Goal: Task Accomplishment & Management: Use online tool/utility

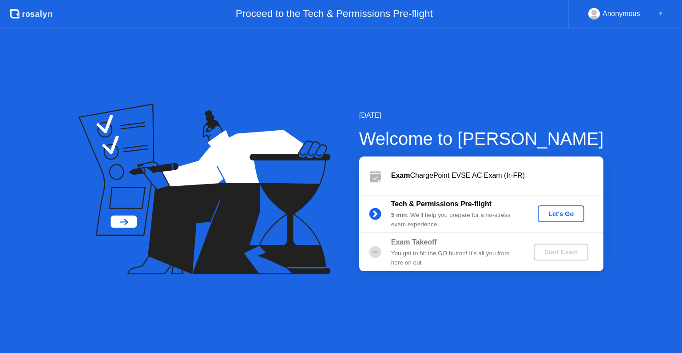
click at [571, 220] on button "Let's Go" at bounding box center [561, 213] width 47 height 17
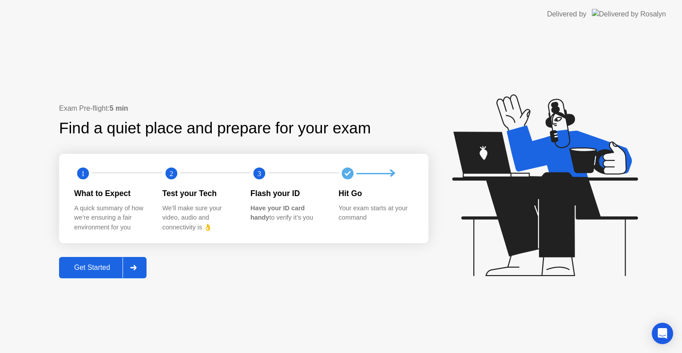
click at [136, 265] on icon at bounding box center [133, 267] width 7 height 5
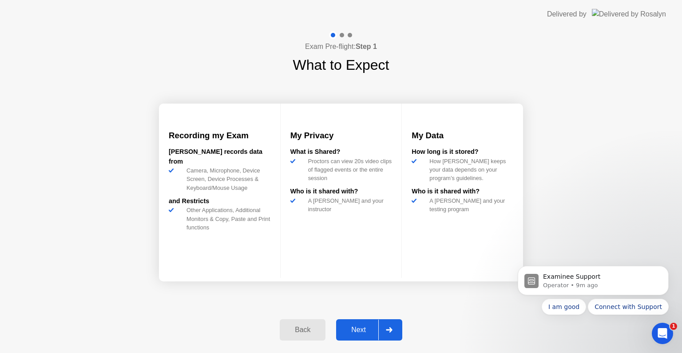
click at [363, 322] on button "Next" at bounding box center [369, 329] width 66 height 21
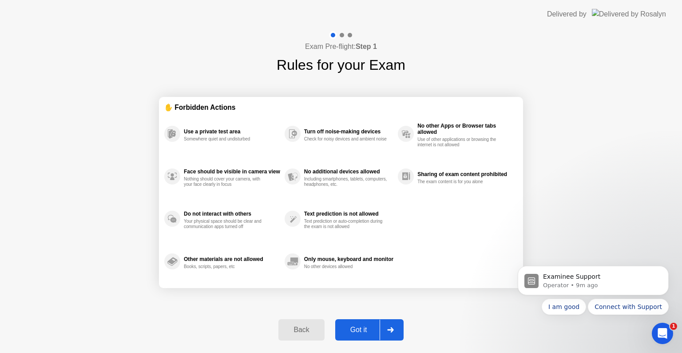
click at [363, 333] on div "Got it" at bounding box center [359, 330] width 42 height 8
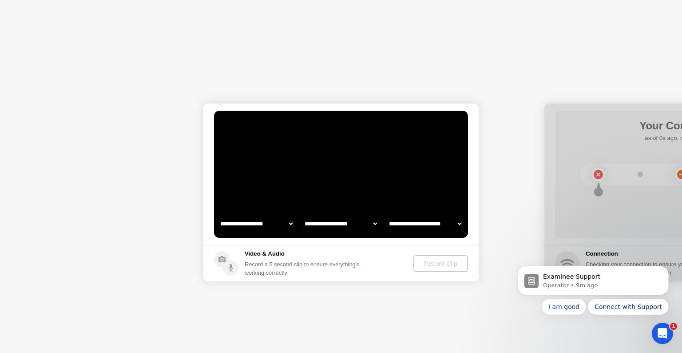
select select "**********"
select select "*******"
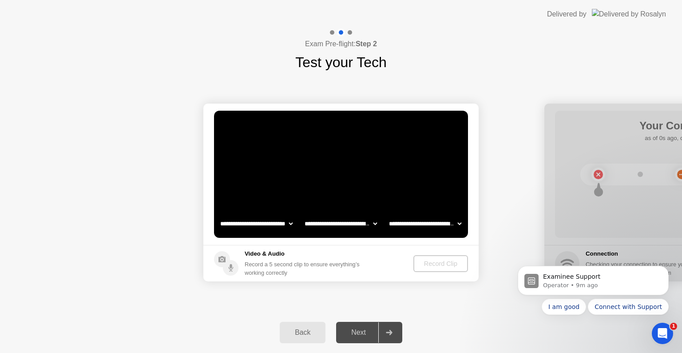
click at [263, 227] on select "**********" at bounding box center [257, 224] width 76 height 18
click at [307, 190] on video at bounding box center [341, 174] width 254 height 127
click at [431, 265] on div "Record Clip" at bounding box center [442, 263] width 48 height 7
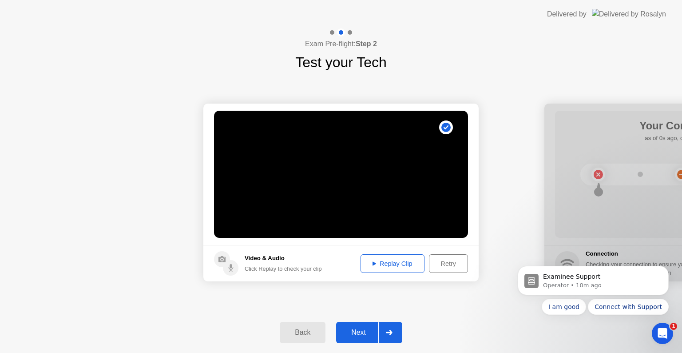
click at [401, 260] on div "Replay Clip" at bounding box center [393, 263] width 58 height 7
click at [375, 265] on div "Replay Clip" at bounding box center [393, 263] width 58 height 7
click at [370, 329] on div "Next" at bounding box center [359, 332] width 40 height 8
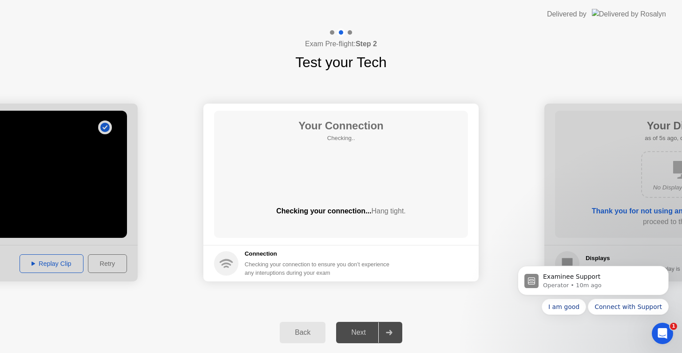
click at [384, 201] on div "Your Connection Checking.. Checking your connection... Hang tight." at bounding box center [341, 174] width 254 height 127
click at [362, 235] on div "Your Connection Checking.. Checking your connection... Hang tight." at bounding box center [341, 174] width 254 height 127
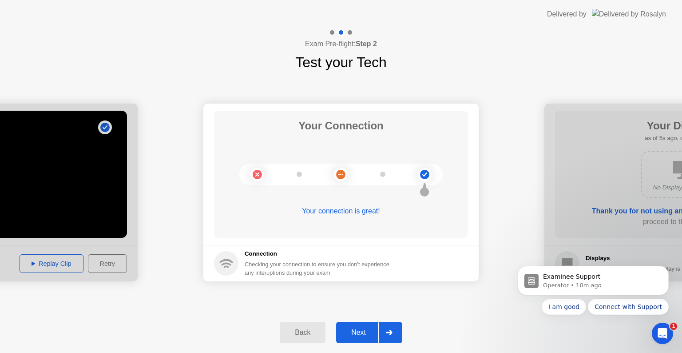
click at [363, 333] on div "Next" at bounding box center [359, 332] width 40 height 8
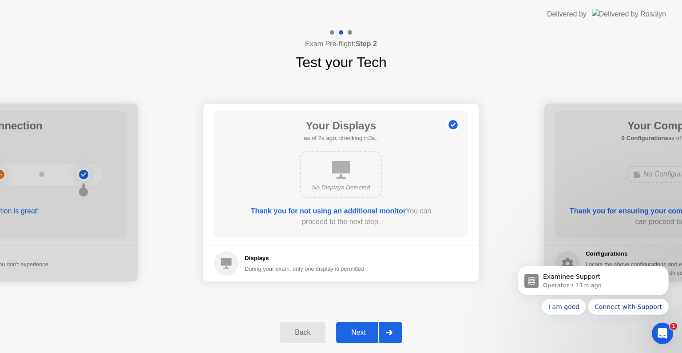
click at [242, 266] on div "Displays During your exam, only one display is permitted" at bounding box center [289, 263] width 151 height 24
click at [364, 331] on div "Next" at bounding box center [359, 332] width 40 height 8
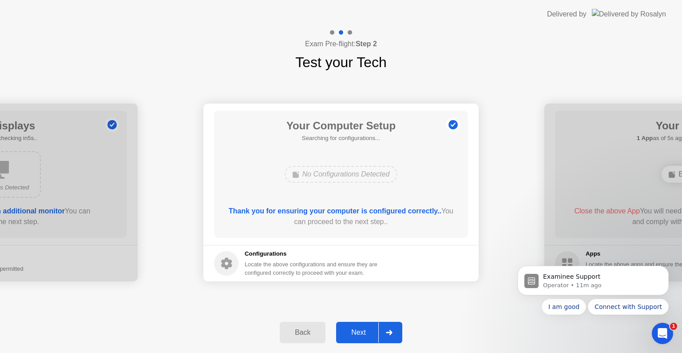
click at [358, 331] on div "Next" at bounding box center [359, 332] width 40 height 8
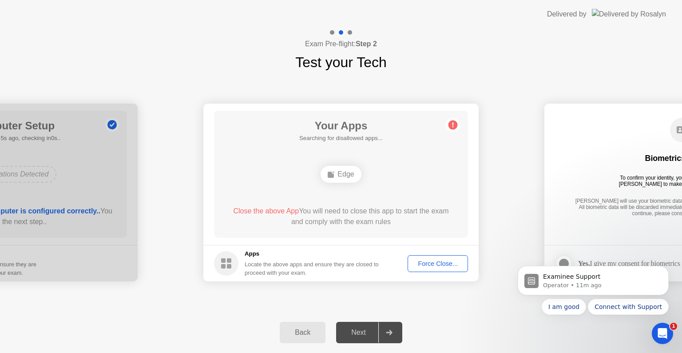
click at [429, 263] on div "Force Close..." at bounding box center [438, 263] width 54 height 7
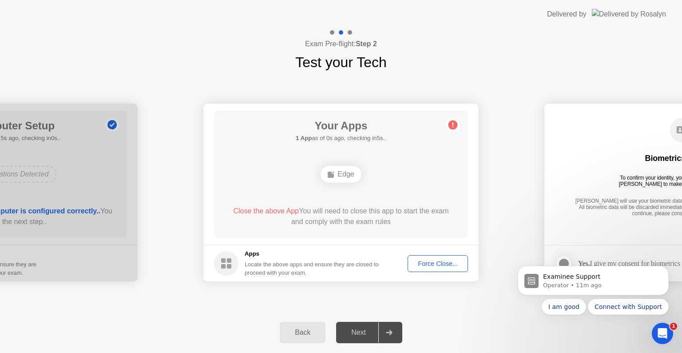
click at [364, 328] on div "Next" at bounding box center [359, 332] width 40 height 8
click at [339, 174] on div "Edge" at bounding box center [341, 174] width 40 height 17
click at [264, 212] on span "Close the above App" at bounding box center [266, 211] width 66 height 8
drag, startPoint x: 227, startPoint y: 211, endPoint x: 423, endPoint y: 220, distance: 195.3
click at [423, 220] on div "Close the above App You will need to close this app to start the exam and compl…" at bounding box center [341, 216] width 229 height 21
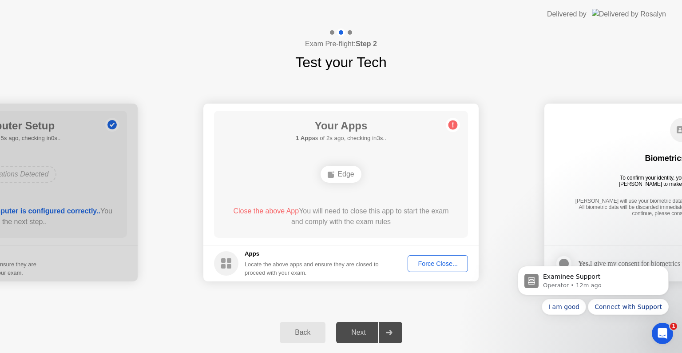
drag, startPoint x: 223, startPoint y: 210, endPoint x: 322, endPoint y: 223, distance: 99.6
click at [322, 223] on div "Your Apps 1 App as of 2s ago, checking in3s.. Edge Close the above App You will…" at bounding box center [341, 174] width 254 height 127
drag, startPoint x: 227, startPoint y: 208, endPoint x: 297, endPoint y: 215, distance: 70.1
click at [297, 215] on div "Close the above App You will need to close this app to start the exam and compl…" at bounding box center [341, 216] width 229 height 21
click at [270, 209] on span "Close the above App" at bounding box center [266, 211] width 66 height 8
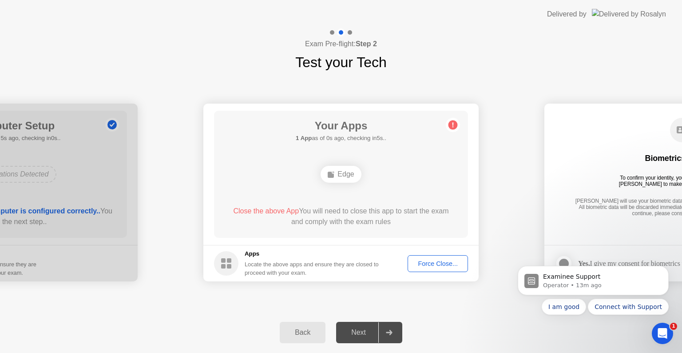
click at [589, 202] on div "[PERSON_NAME] will use your biometric data to compare the faces on the provided…" at bounding box center [682, 208] width 219 height 20
click at [364, 231] on div "Your Apps 1 App as of 3s ago, checking in2s.. Edge Close the above App You will…" at bounding box center [341, 174] width 254 height 127
click at [338, 174] on div "Edge" at bounding box center [341, 174] width 40 height 17
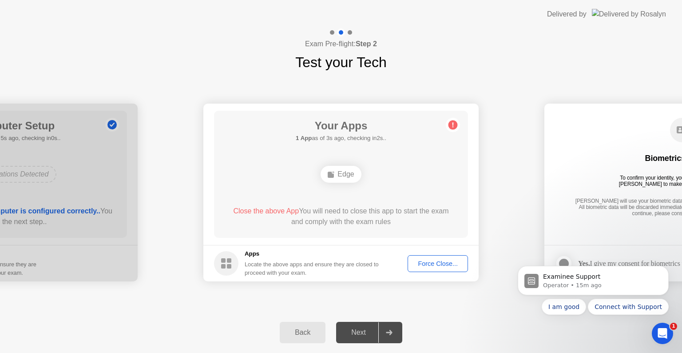
click at [338, 174] on div "Edge" at bounding box center [341, 174] width 40 height 17
click at [251, 254] on h5 "Apps" at bounding box center [312, 253] width 135 height 9
click at [429, 267] on div "Force Close..." at bounding box center [438, 263] width 54 height 7
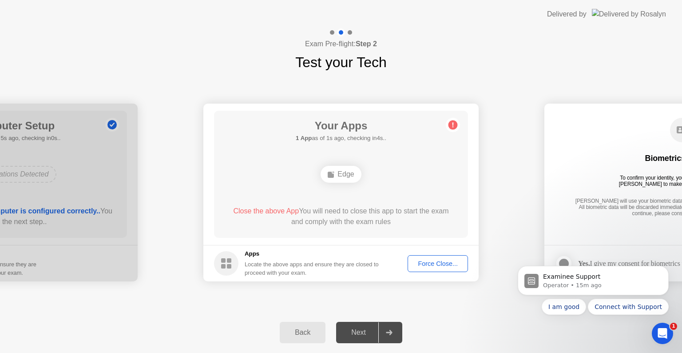
click at [435, 265] on div "Force Close..." at bounding box center [438, 263] width 54 height 7
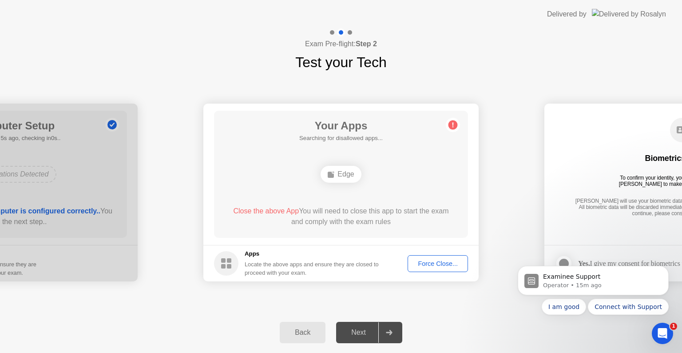
click at [450, 123] on circle at bounding box center [453, 124] width 9 height 9
click at [308, 334] on div "Back" at bounding box center [303, 332] width 40 height 8
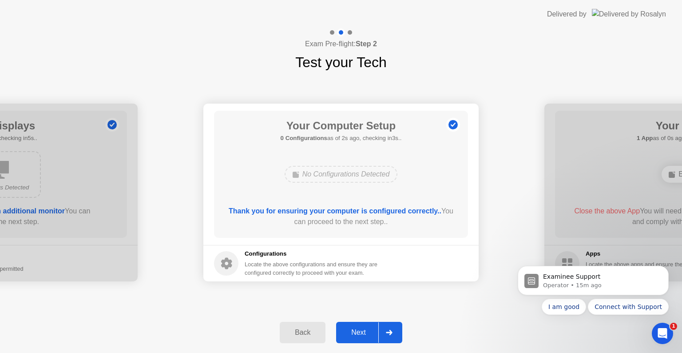
drag, startPoint x: 227, startPoint y: 209, endPoint x: 359, endPoint y: 226, distance: 133.0
click at [359, 226] on div "Thank you for ensuring your computer is configured correctly.. You can proceed …" at bounding box center [341, 216] width 229 height 21
